Goal: Task Accomplishment & Management: Complete application form

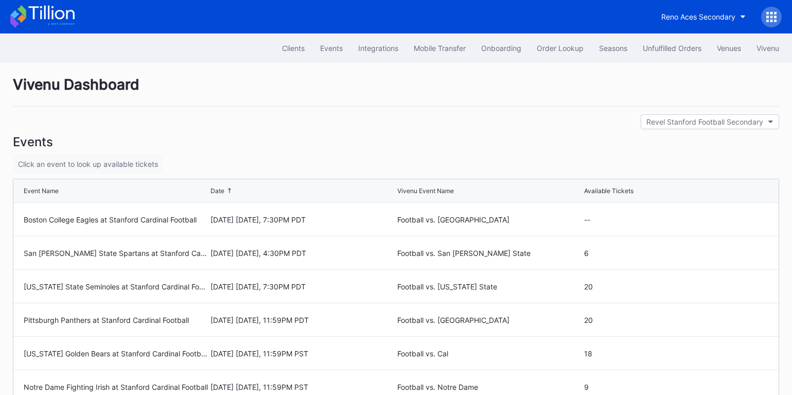
scroll to position [147, 0]
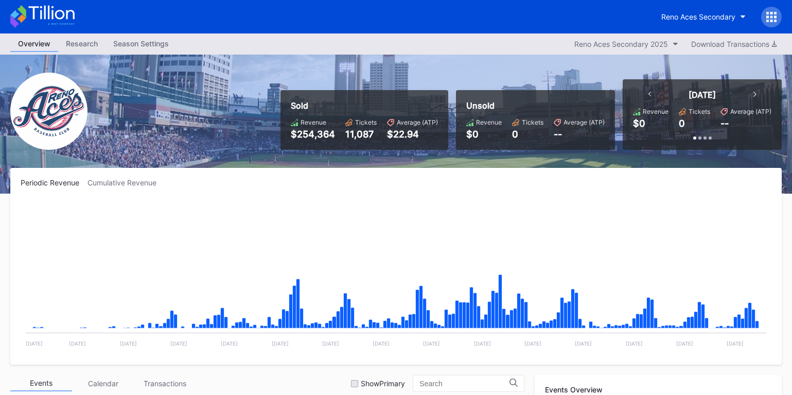
click at [767, 19] on icon at bounding box center [772, 17] width 10 height 10
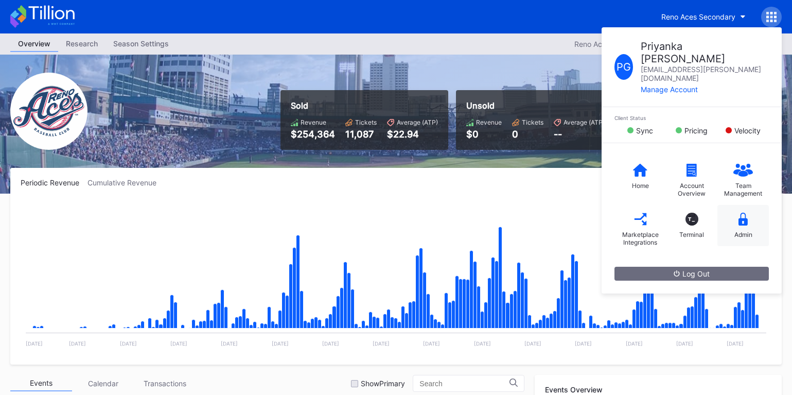
click at [730, 206] on div "Admin" at bounding box center [743, 225] width 51 height 41
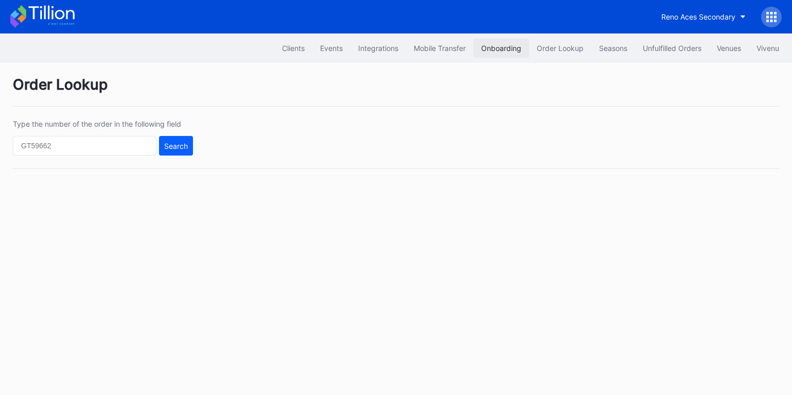
click at [503, 43] on button "Onboarding" at bounding box center [502, 48] width 56 height 19
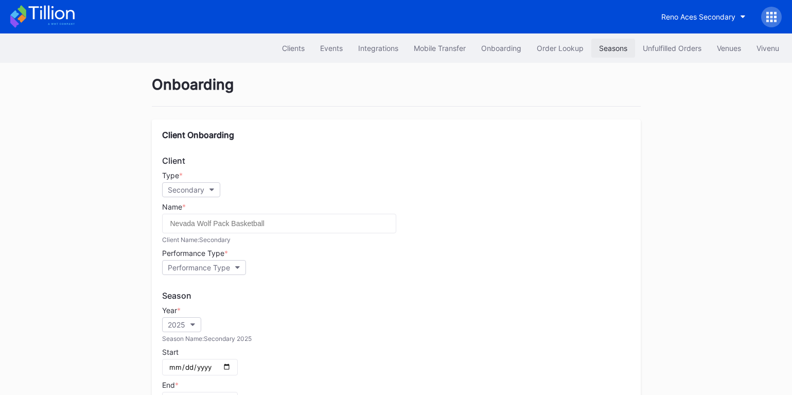
click at [614, 41] on button "Seasons" at bounding box center [614, 48] width 44 height 19
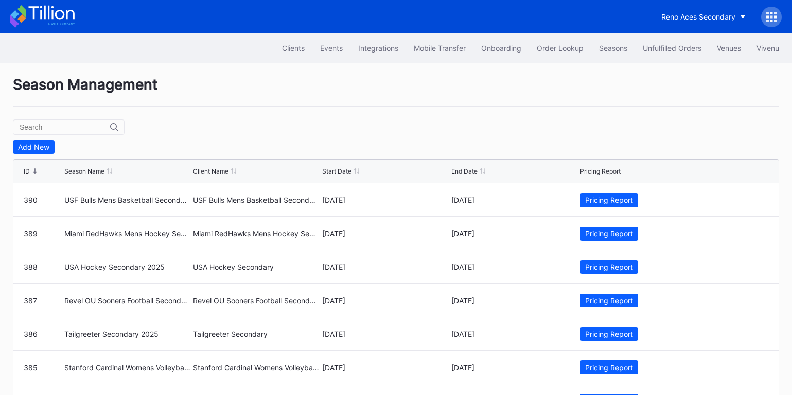
click at [29, 154] on div "Add New ID Season Name Client Name Start Date End Date Pricing Report 390 USF B…" at bounding box center [396, 291] width 767 height 303
click at [35, 150] on div "Add New" at bounding box center [33, 147] width 31 height 9
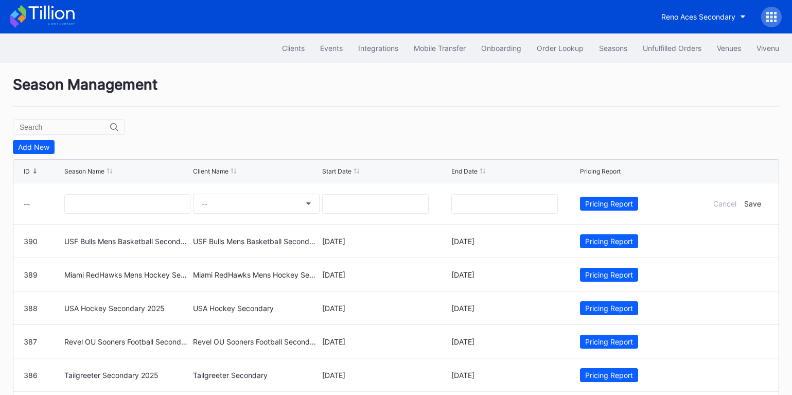
click at [58, 128] on input "text" at bounding box center [65, 127] width 91 height 8
paste input "El Paso Locomotive FC Primary 2023"
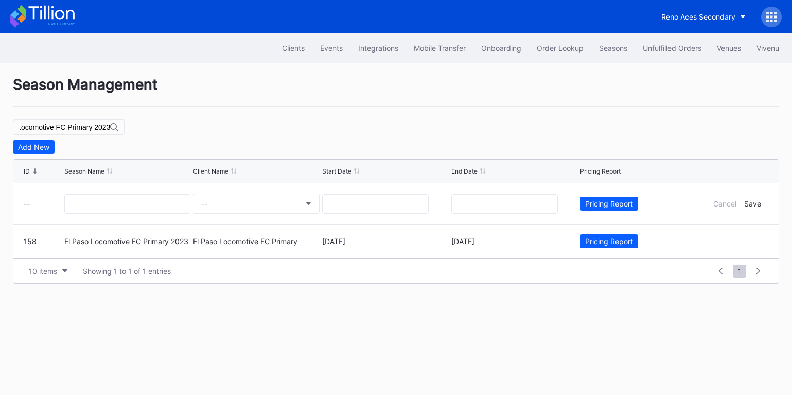
type input "El Paso Locomotive FC Primary 2023"
click at [122, 209] on input at bounding box center [127, 204] width 127 height 20
paste input "El Paso Locomotive FC Primary 2023"
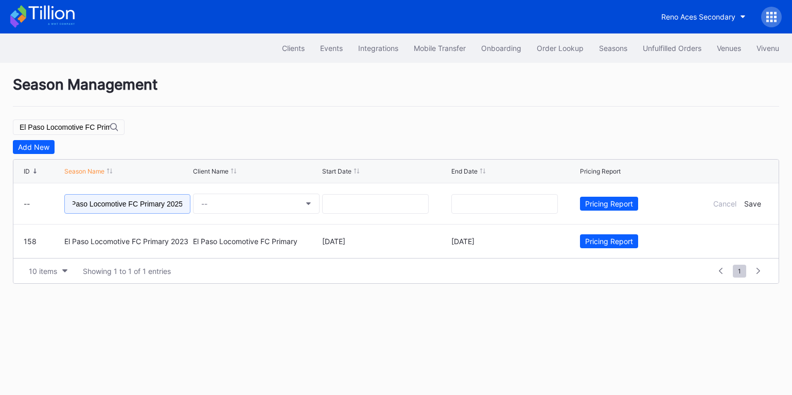
type input "El Paso Locomotive FC Primary 2025"
click at [58, 15] on icon at bounding box center [42, 16] width 64 height 23
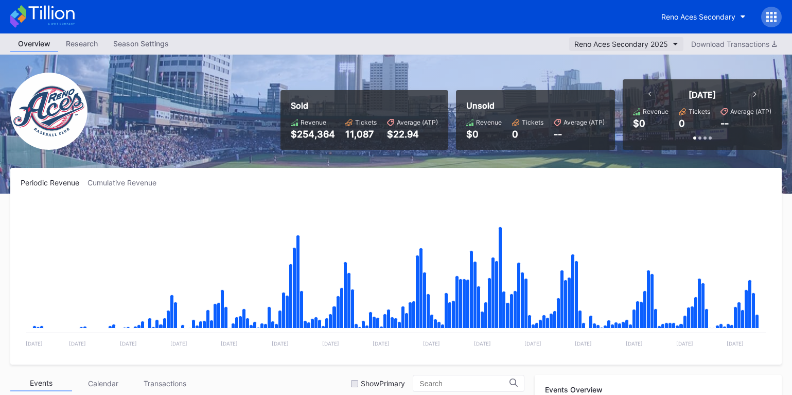
click at [660, 45] on div "Reno Aces Secondary 2025" at bounding box center [622, 44] width 94 height 9
click at [768, 18] on icon at bounding box center [768, 16] width 3 height 3
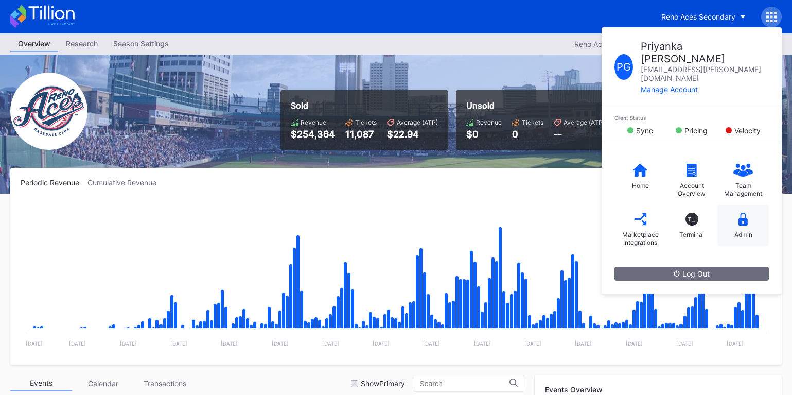
click at [742, 213] on icon at bounding box center [743, 219] width 9 height 13
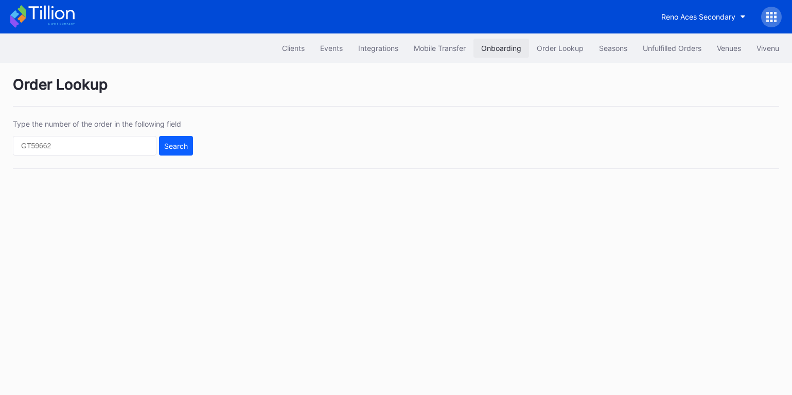
click at [481, 44] on div "Onboarding" at bounding box center [501, 48] width 40 height 9
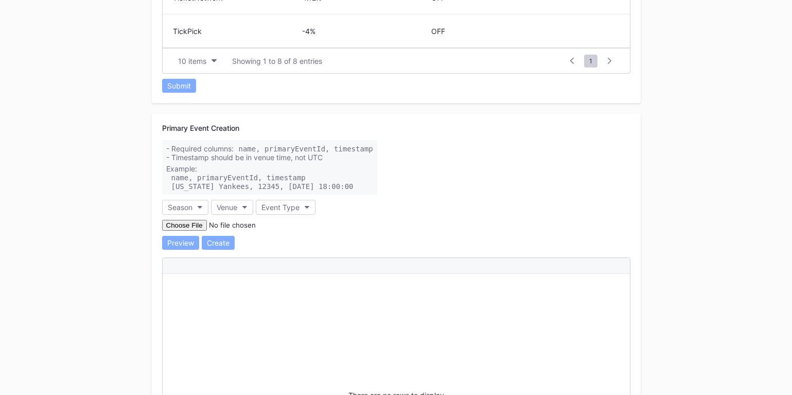
scroll to position [758, 0]
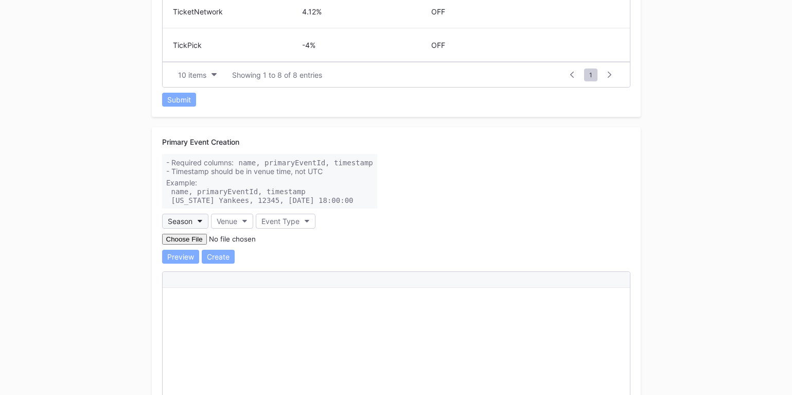
click at [203, 218] on button "Season" at bounding box center [185, 221] width 46 height 15
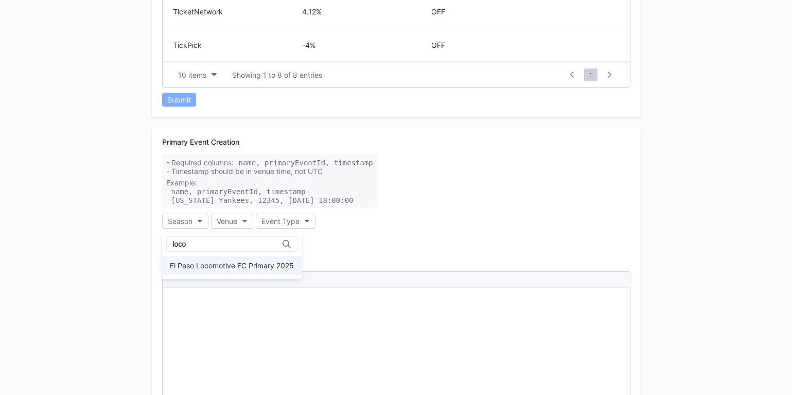
type input "loco"
click at [238, 268] on div "El Paso Locomotive FC Primary 2025" at bounding box center [232, 265] width 124 height 9
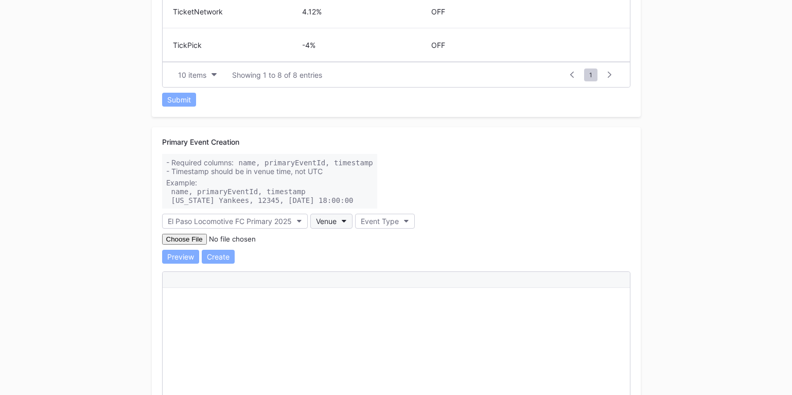
click at [324, 221] on div "Venue" at bounding box center [326, 221] width 21 height 9
click at [355, 267] on div "Southwest University Park" at bounding box center [356, 265] width 72 height 9
click at [450, 222] on div "Event Type" at bounding box center [431, 221] width 38 height 9
click at [462, 247] on input at bounding box center [482, 244] width 90 height 8
type input "MLS"
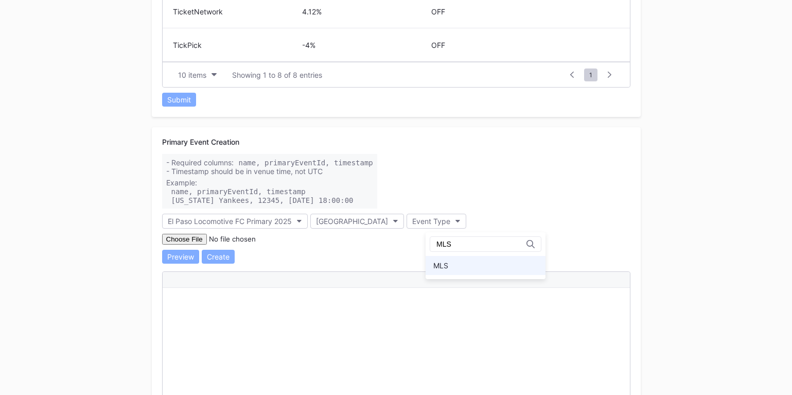
click at [459, 266] on div "MLS" at bounding box center [486, 265] width 120 height 19
click at [184, 237] on input "file" at bounding box center [232, 239] width 140 height 11
type input "C:\fakepath\events.csv"
click at [189, 254] on div "Preview" at bounding box center [180, 256] width 27 height 9
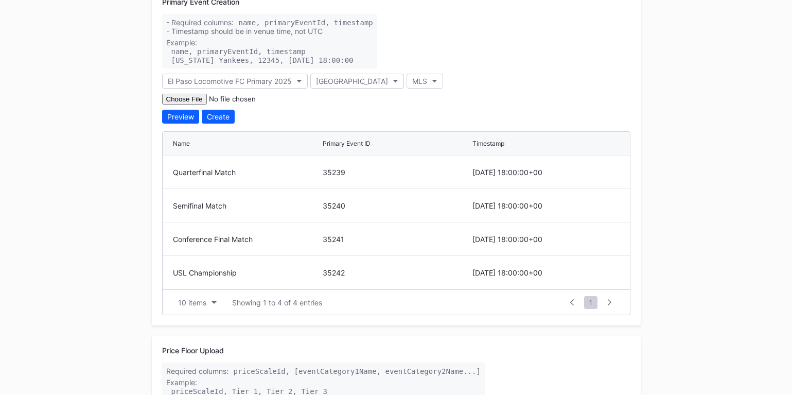
scroll to position [893, 0]
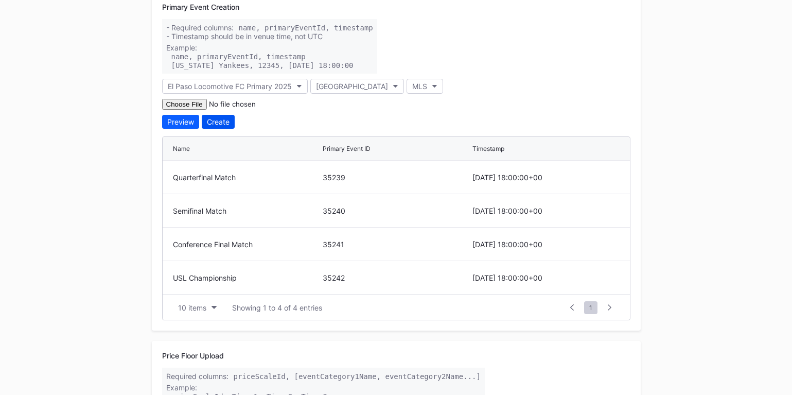
click at [223, 120] on div "Create" at bounding box center [218, 121] width 23 height 9
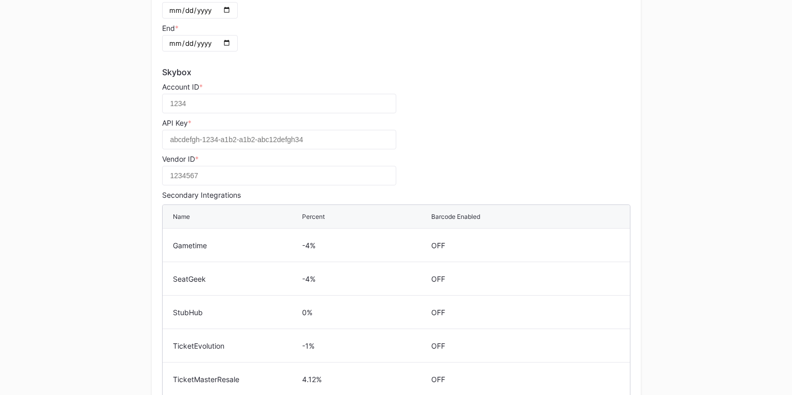
scroll to position [0, 0]
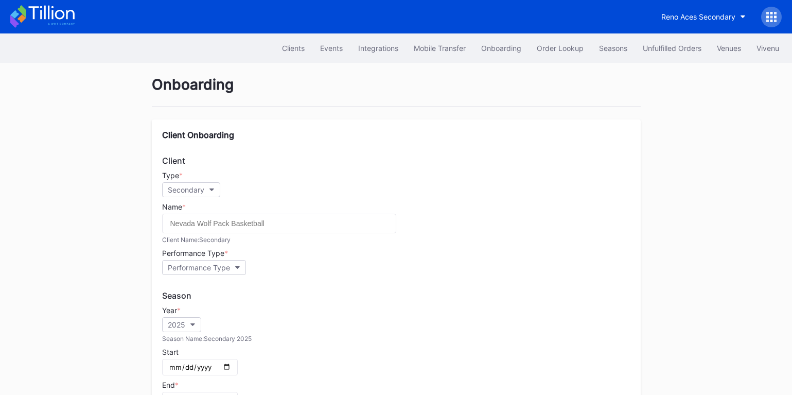
click at [55, 21] on icon at bounding box center [42, 16] width 64 height 23
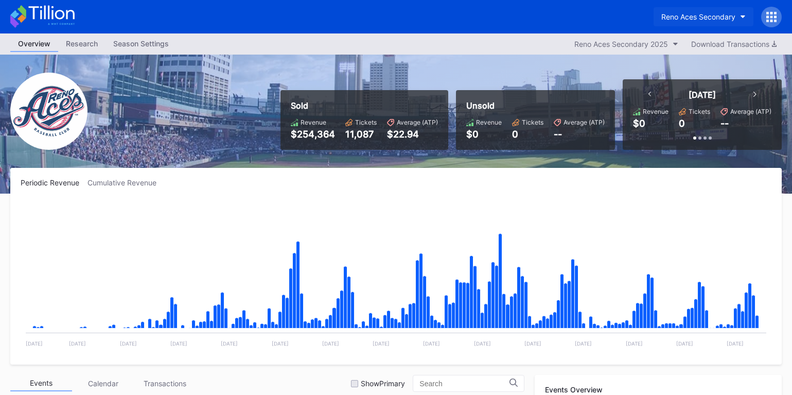
click at [682, 15] on div "Reno Aces Secondary" at bounding box center [699, 16] width 74 height 9
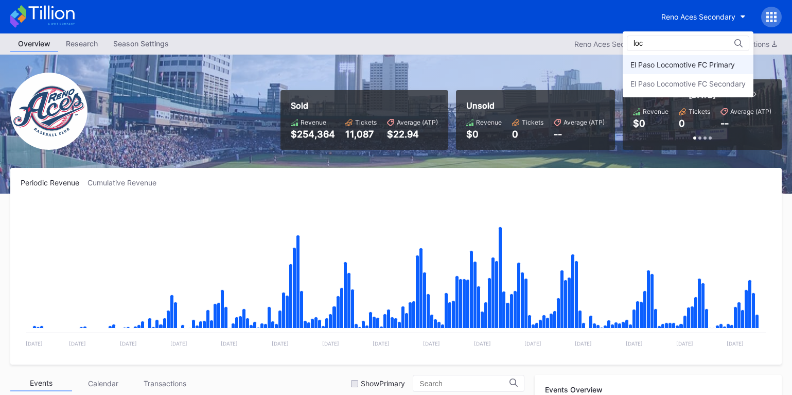
type input "loc"
click at [682, 67] on div "El Paso Locomotive FC Primary" at bounding box center [683, 64] width 105 height 9
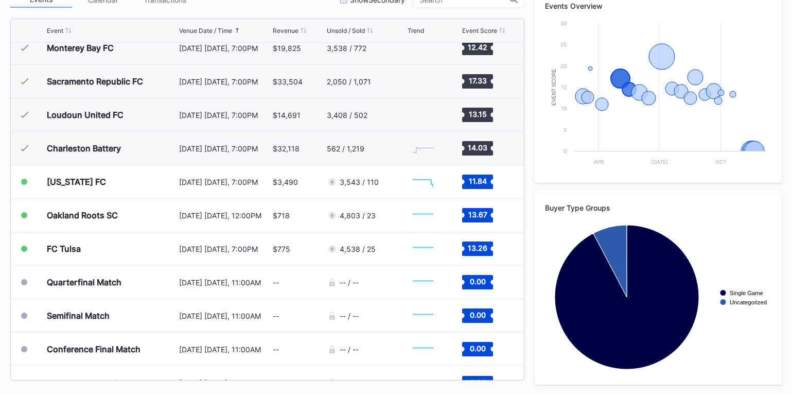
scroll to position [399, 0]
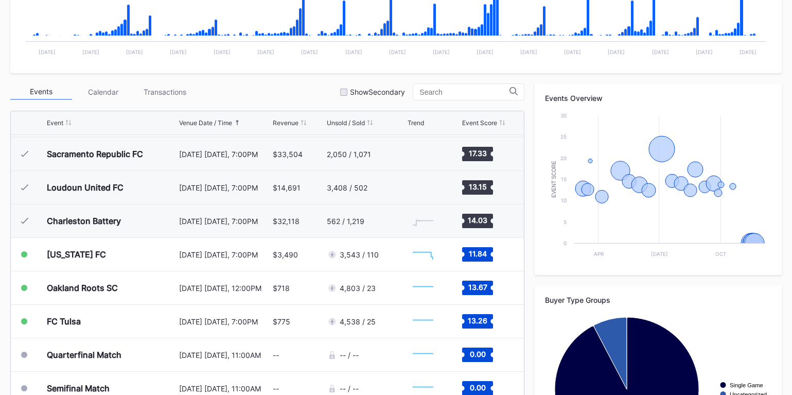
scroll to position [384, 0]
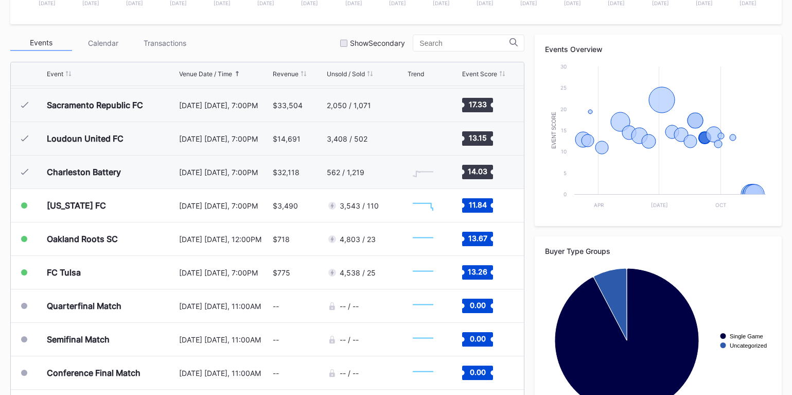
scroll to position [384, 0]
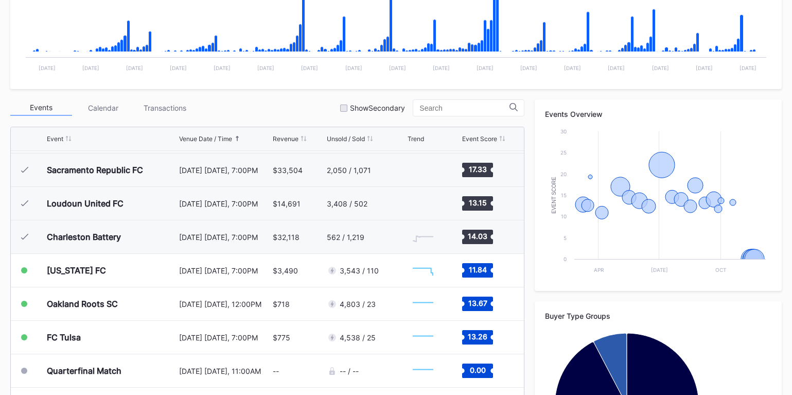
scroll to position [384, 0]
